Goal: Task Accomplishment & Management: Manage account settings

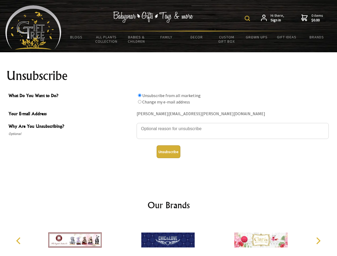
click at [248, 18] on img at bounding box center [247, 18] width 5 height 5
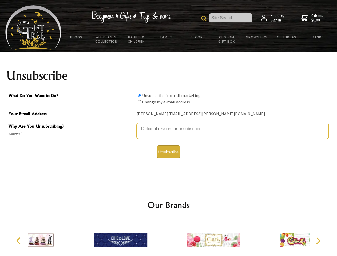
click at [169, 125] on textarea "Why Are You Unsubscribing?" at bounding box center [233, 131] width 192 height 16
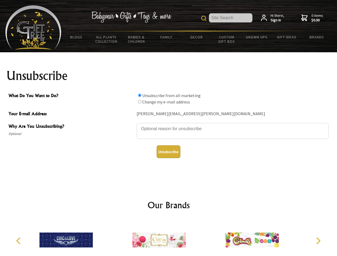
click at [139, 95] on input "What Do You Want to Do?" at bounding box center [139, 95] width 3 height 3
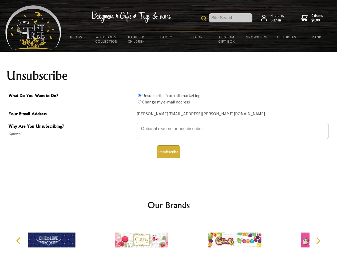
click at [139, 102] on input "What Do You Want to Do?" at bounding box center [139, 101] width 3 height 3
radio input "true"
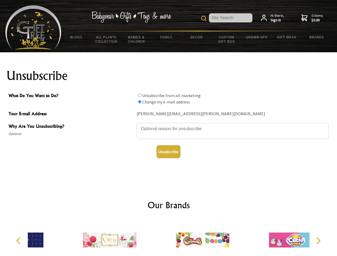
click at [168, 152] on button "Unsubscribe" at bounding box center [169, 151] width 24 height 13
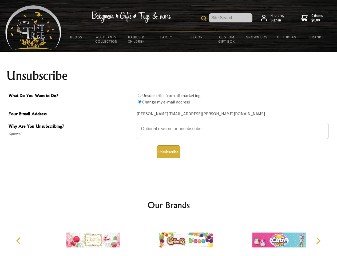
click at [19, 241] on icon "Previous" at bounding box center [18, 240] width 7 height 7
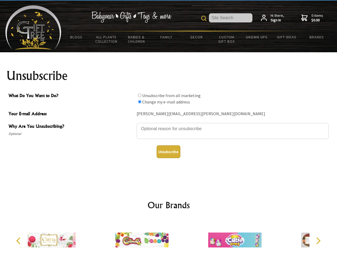
click at [318, 241] on icon "Next" at bounding box center [317, 240] width 7 height 7
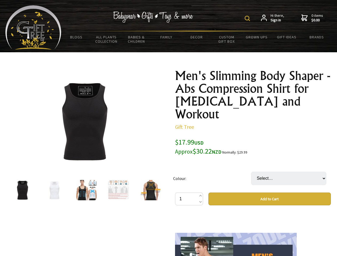
click at [248, 18] on img at bounding box center [247, 18] width 5 height 5
